Goal: Information Seeking & Learning: Learn about a topic

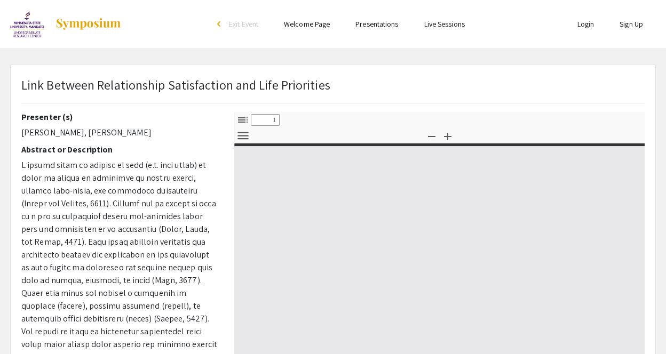
select select "custom"
type input "0"
select select "custom"
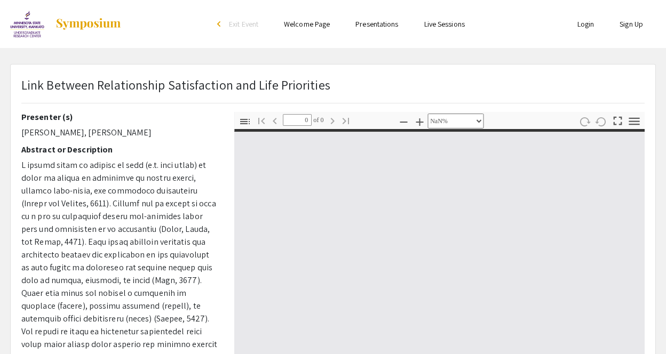
type input "1"
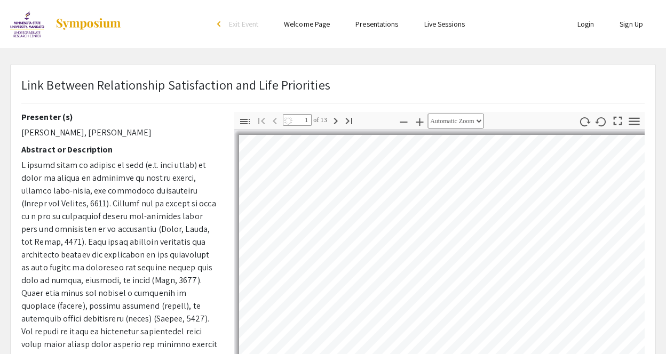
select select "auto"
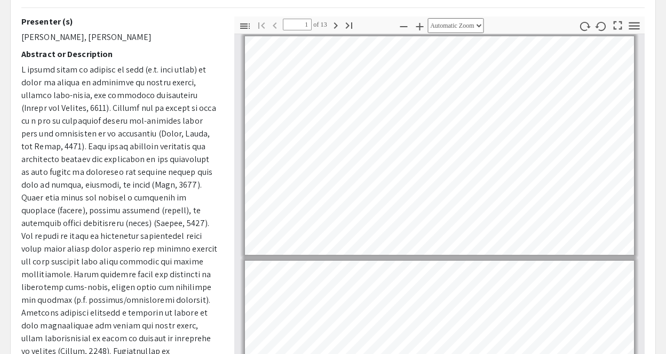
scroll to position [89, 0]
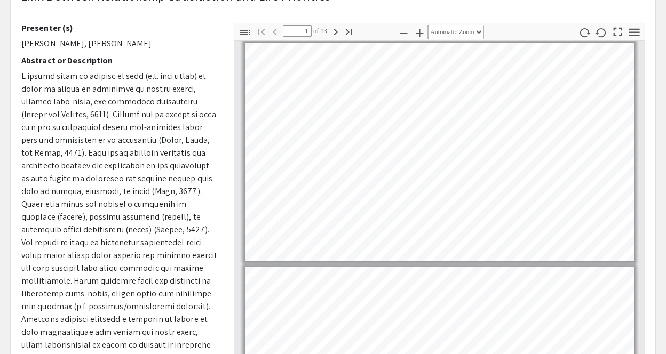
drag, startPoint x: 158, startPoint y: 207, endPoint x: 20, endPoint y: 30, distance: 224.4
click at [20, 30] on div "Presenter (s) [PERSON_NAME], [PERSON_NAME] Abstract or Description" at bounding box center [119, 210] width 213 height 374
copy div "Loremipsu (d) Sita Consecteturadip, Elits Doeiusmod Temporin ut Laboreetdol M a…"
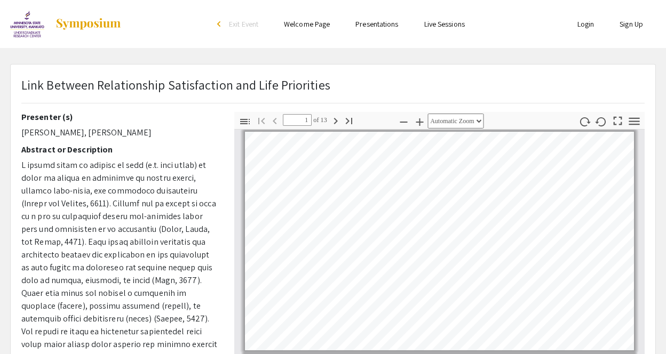
scroll to position [0, 0]
click at [180, 72] on div "Link Between Relationship Satisfaction and Life Priorities Presenter (s) Amal S…" at bounding box center [333, 334] width 645 height 538
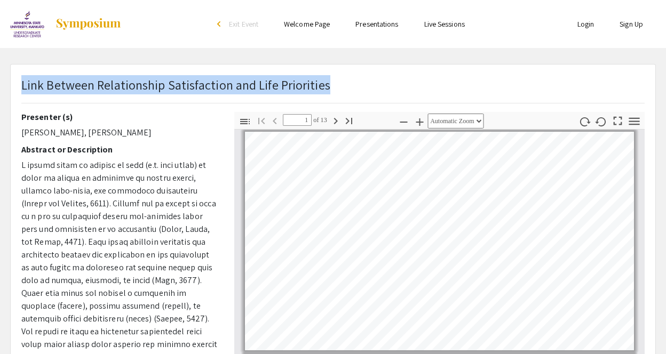
click at [180, 72] on div "Link Between Relationship Satisfaction and Life Priorities Presenter (s) Amal S…" at bounding box center [333, 334] width 645 height 538
copy p "Link Between Relationship Satisfaction and Life Priorities"
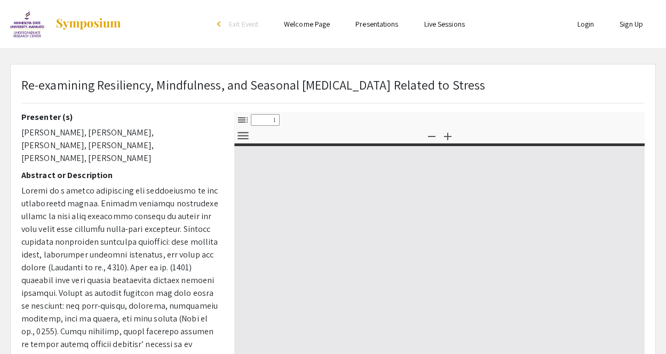
select select "custom"
type input "0"
select select "custom"
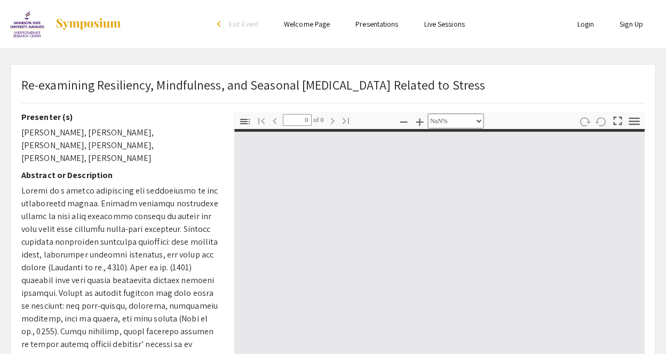
type input "1"
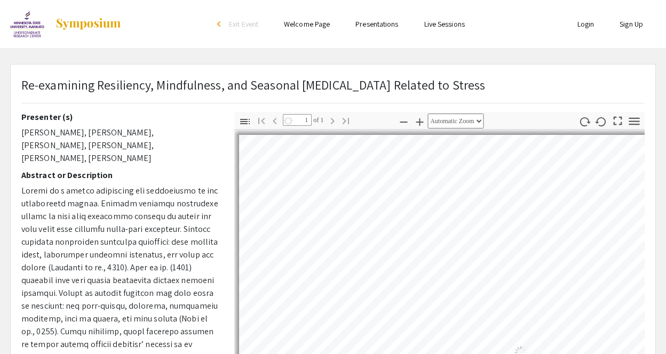
select select "auto"
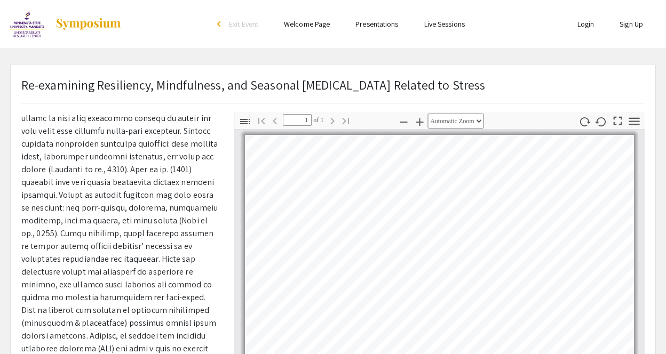
scroll to position [96, 0]
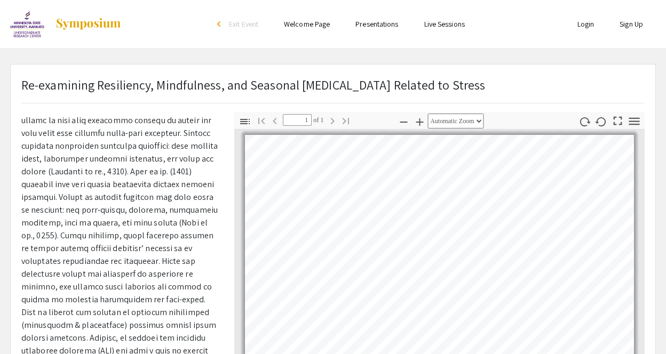
click at [129, 85] on p "Re-examining Resiliency, Mindfulness, and Seasonal Affective Disorder Related t…" at bounding box center [253, 84] width 464 height 19
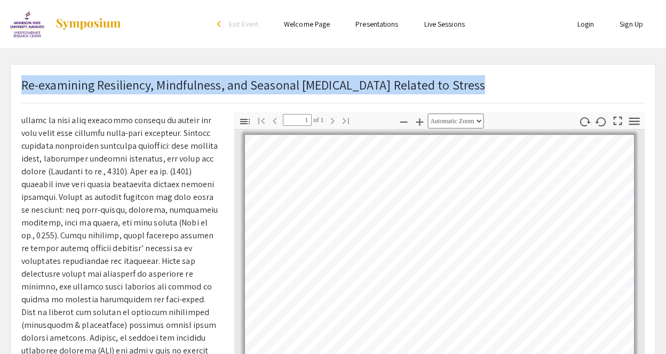
click at [129, 85] on p "Re-examining Resiliency, Mindfulness, and Seasonal Affective Disorder Related t…" at bounding box center [253, 84] width 464 height 19
copy p "Re-examining Resiliency, Mindfulness, and Seasonal Affective Disorder Related t…"
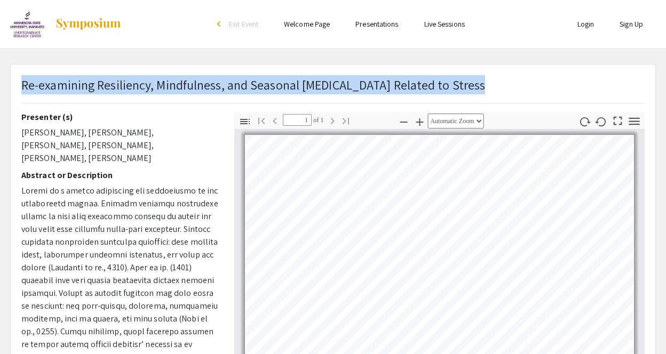
scroll to position [0, 0]
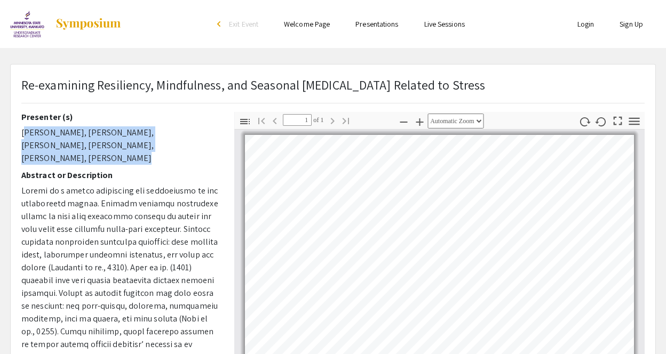
drag, startPoint x: 145, startPoint y: 146, endPoint x: 19, endPoint y: 133, distance: 127.1
click at [19, 133] on div "Presenter (s) Ariana Jacobs, MacKenzie Berg, Jaylene Perez, Jack Mullvain, Sadi…" at bounding box center [119, 299] width 213 height 374
copy p "Ariana Jacobs, MacKenzie Berg, Jaylene Perez, Jack Mullvain, Sadie Williams, Av…"
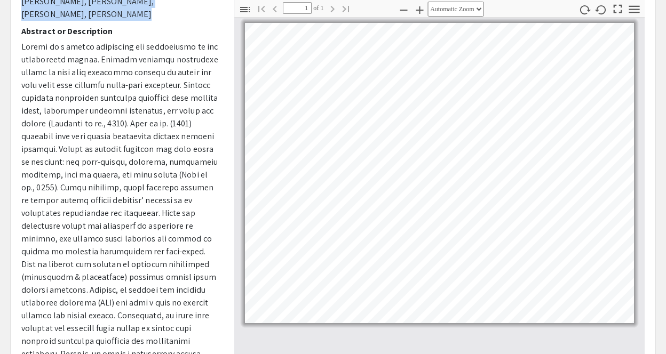
scroll to position [23, 0]
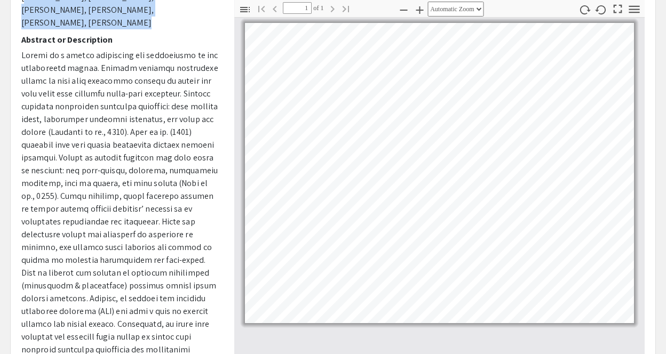
drag, startPoint x: 192, startPoint y: 318, endPoint x: 21, endPoint y: 46, distance: 320.1
copy p "Stress is a common experience for individuals of all demographic groups. Colleg…"
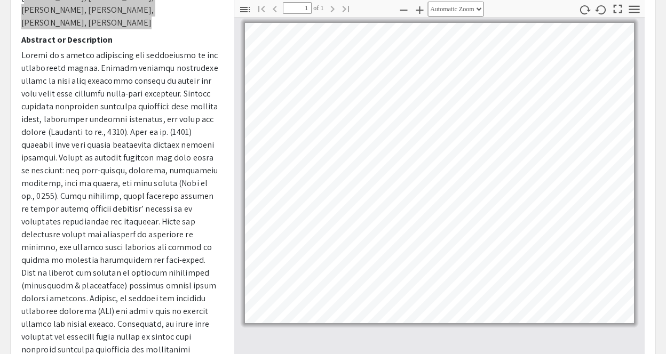
drag, startPoint x: 647, startPoint y: 193, endPoint x: 90, endPoint y: 149, distance: 558.9
